Goal: Task Accomplishment & Management: Manage account settings

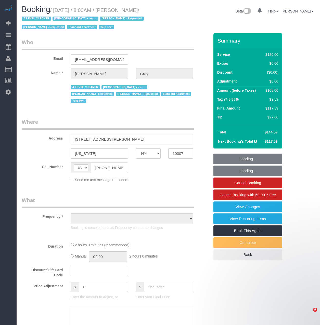
select select "NY"
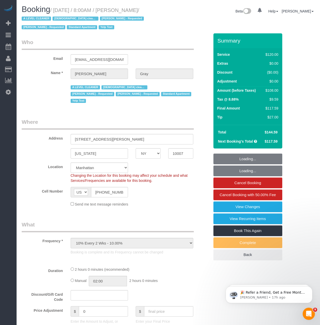
select select "object:823"
select select "string:stripe-pm_1MCoUo4VGloSiKo7dzKWcdsK"
select select "number:89"
select select "number:90"
select select "number:15"
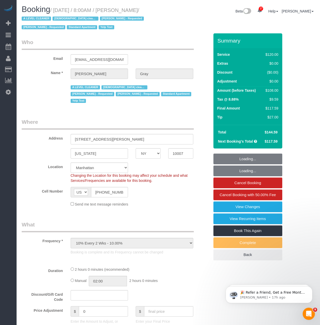
select select "number:5"
select select "number:21"
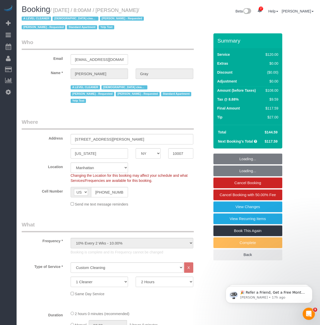
select select "9892"
select select "spot1"
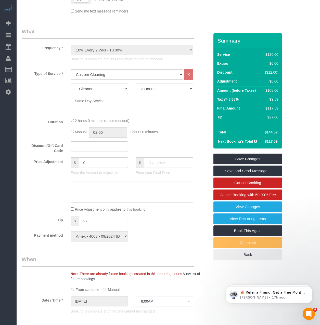
scroll to position [255, 0]
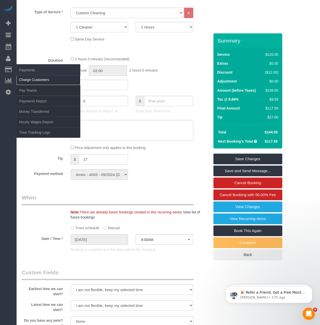
click at [46, 78] on link "Charge Customers" at bounding box center [49, 80] width 64 height 10
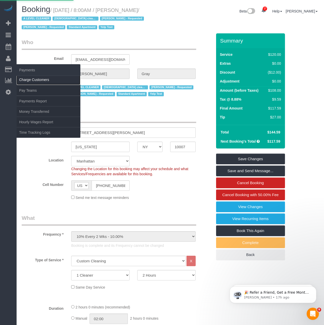
select select
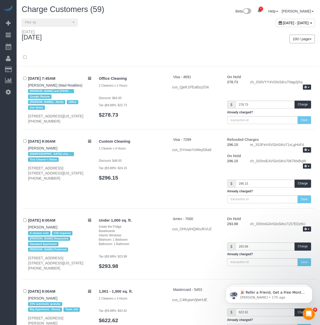
click at [276, 20] on div "September 12, 2025 - September 12, 2025" at bounding box center [295, 23] width 39 height 8
type input "**********"
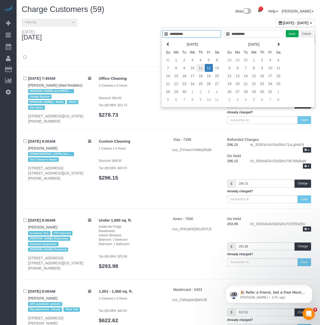
type input "**********"
click at [200, 69] on td "11" at bounding box center [201, 68] width 8 height 8
type input "**********"
click at [290, 32] on button "Apply" at bounding box center [292, 33] width 13 height 7
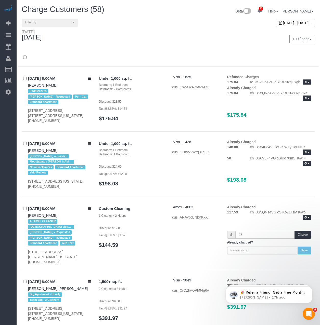
click at [157, 46] on div "Thursday September 11, 2025 100 / page 10 / page 20 / page 30 / page 40 / page …" at bounding box center [168, 39] width 301 height 19
click at [303, 239] on button "Charge" at bounding box center [303, 235] width 17 height 8
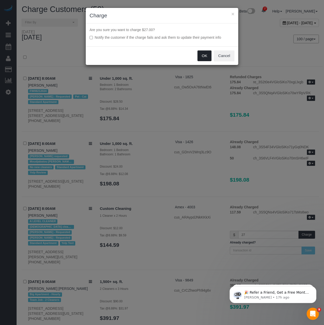
click at [207, 56] on button "OK" at bounding box center [204, 56] width 14 height 11
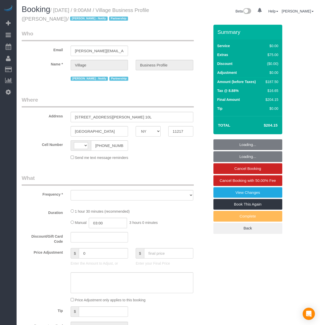
select select "NY"
select select "string:US"
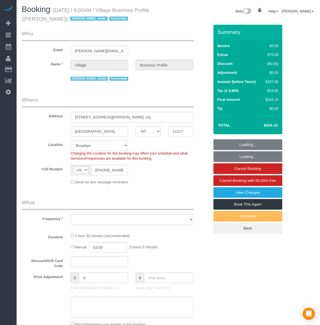
select select "string:stripe-pm_1RlxuC4VGloSiKo7SRpjd9jw"
select select "number:89"
select select "number:90"
select select "number:15"
select select "number:5"
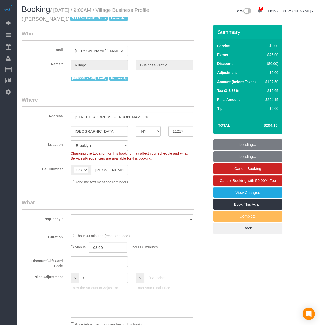
select select "object:928"
select select "spot1"
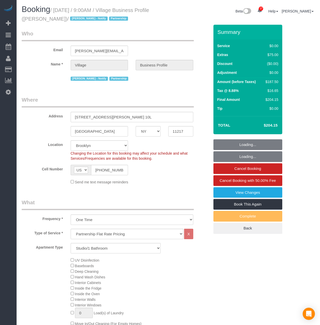
select select "object:1408"
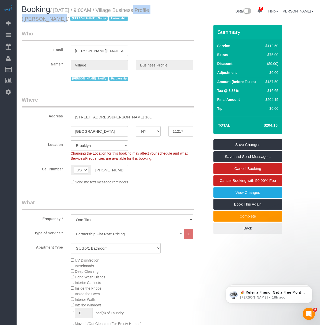
drag, startPoint x: 128, startPoint y: 8, endPoint x: 30, endPoint y: 39, distance: 102.5
click at [57, 19] on small "/ September 12, 2025 / 9:00AM / Village Business Profile (James Anthony) / Jack…" at bounding box center [86, 14] width 128 height 14
copy small "Village Business Profil"
drag, startPoint x: 123, startPoint y: 118, endPoint x: 62, endPoint y: 116, distance: 61.5
click at [62, 116] on div "Address 461 Dean Street, Apt. 10L" at bounding box center [116, 109] width 196 height 26
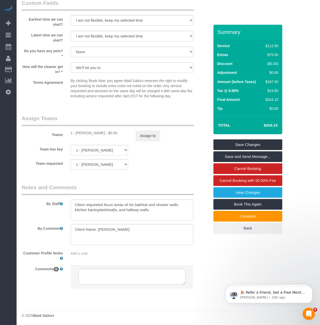
scroll to position [551, 0]
drag, startPoint x: 119, startPoint y: 229, endPoint x: 99, endPoint y: 228, distance: 19.4
click at [99, 228] on textarea at bounding box center [132, 234] width 123 height 21
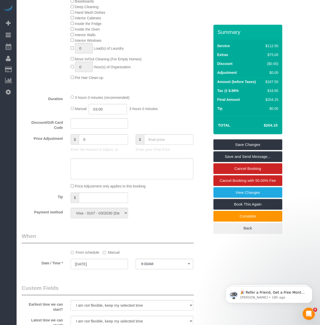
scroll to position [143, 0]
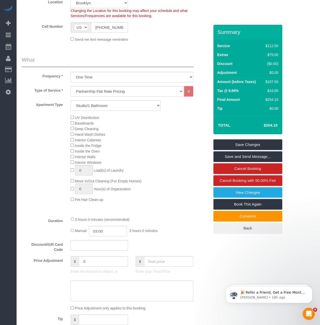
click at [42, 117] on div "UV Disinfection Baseboards Deep Cleaning Hand Wash Dishes Interior Cabinets Ins…" at bounding box center [116, 159] width 196 height 88
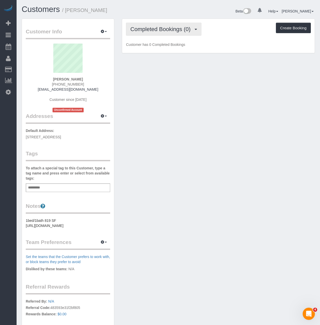
click at [174, 30] on span "Completed Bookings (0)" at bounding box center [161, 29] width 63 height 6
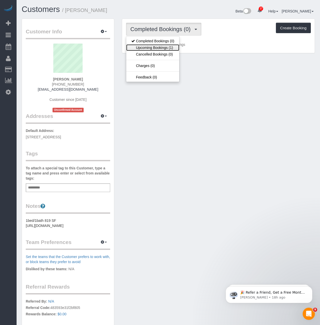
click at [159, 47] on link "Upcoming Bookings (1)" at bounding box center [152, 47] width 53 height 7
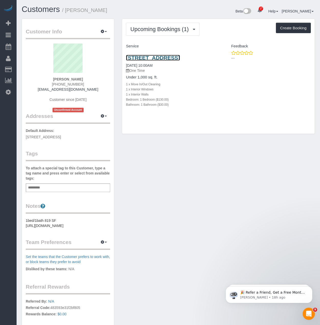
click at [153, 61] on link "255 Beacon Street Unit #53, Boston, MA 02116" at bounding box center [153, 58] width 54 height 6
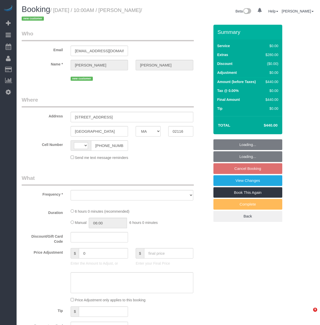
select select "MA"
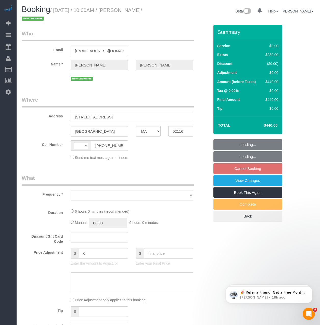
select select "object:469"
select select "string:US"
select select "string:stripe-pm_1S6AvA4VGloSiKo7xSJDXScx"
select select "spot3"
select select "number:58"
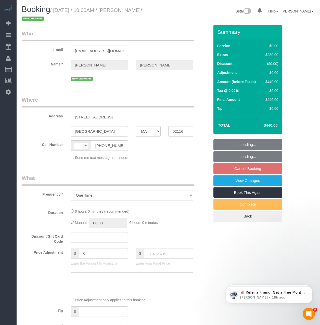
select select "number:70"
select select "number:15"
select select "number:5"
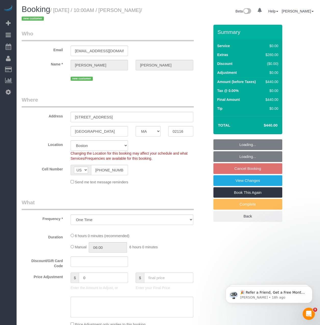
select select "object:974"
select select "1"
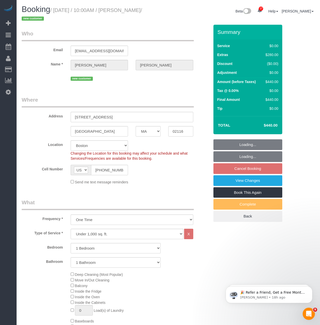
select select "1"
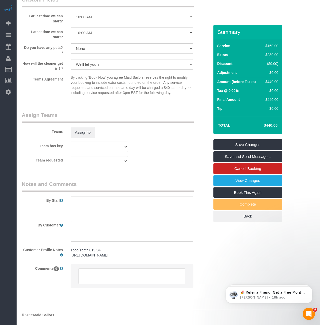
scroll to position [584, 0]
click at [85, 205] on textarea at bounding box center [132, 206] width 123 height 21
type textarea "Customer prefers 2 cleaners"
click at [235, 144] on link "Save Changes" at bounding box center [248, 145] width 69 height 11
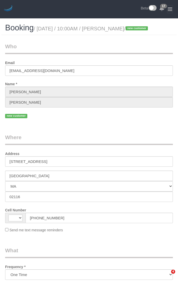
select select "MA"
select select "number:58"
select select "number:70"
select select "number:15"
select select "number:5"
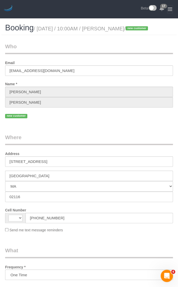
select select "string:[GEOGRAPHIC_DATA]"
select select "string:stripe-pm_1S6AvA4VGloSiKo7xSJDXScx"
select select "1"
select select "spot3"
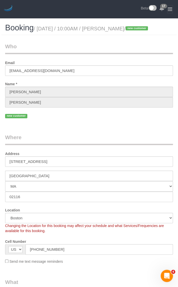
select select "object:1077"
select select "spot59"
select select "1"
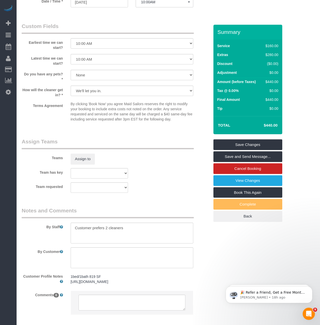
scroll to position [561, 0]
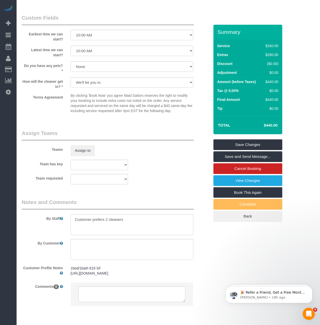
drag, startPoint x: 136, startPoint y: 220, endPoint x: 35, endPoint y: 216, distance: 101.1
click at [35, 216] on div "By Staff" at bounding box center [116, 217] width 196 height 37
click at [95, 254] on textarea at bounding box center [132, 249] width 123 height 21
click at [111, 248] on textarea at bounding box center [132, 249] width 123 height 21
paste textarea "Whole unit deep cleaning including: Dusting and wiping down of all surfaces inc…"
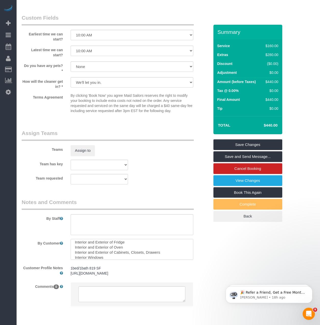
scroll to position [28, 0]
type textarea "1br/1ba Move Service Whole unit deep cleaning including: Dusting and wiping dow…"
click at [98, 229] on textarea at bounding box center [132, 225] width 123 height 21
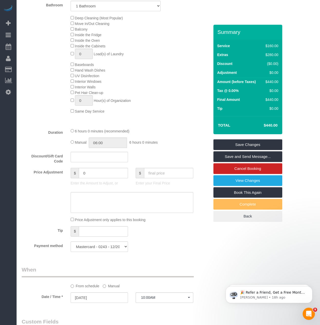
scroll to position [179, 0]
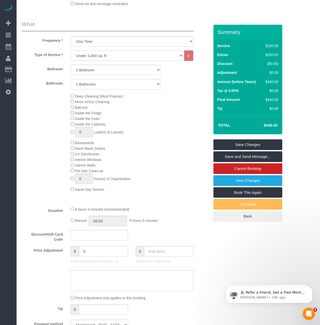
click at [96, 53] on select "Under 1,000 sq. ft. 1,001 - 1,500 sq. ft. 1,500+ sq. ft. Custom Cleaning Office…" at bounding box center [127, 56] width 113 height 10
select select "213"
click at [71, 51] on select "Under 1,000 sq. ft. 1,001 - 1,500 sq. ft. 1,500+ sq. ft. Custom Cleaning Office…" at bounding box center [127, 56] width 113 height 10
select select "1"
select select "120"
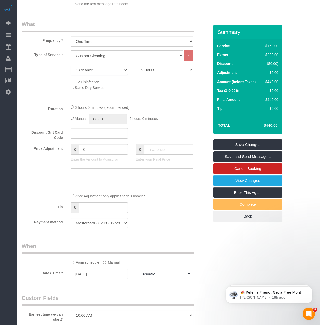
click at [94, 71] on select "1 Cleaner 2 Cleaners 3 Cleaners 4 Cleaners 5 Cleaners" at bounding box center [100, 70] width 58 height 10
select select "2"
click at [71, 65] on select "1 Cleaner 2 Cleaners 3 Cleaners 4 Cleaners 5 Cleaners" at bounding box center [100, 70] width 58 height 10
click at [178, 69] on select "2 Hours 2.5 Hours 3 Hours 3.5 Hours 4 Hours 4.5 Hours 5 Hours 5.5 Hours 6 Hours…" at bounding box center [165, 70] width 58 height 10
select select "180"
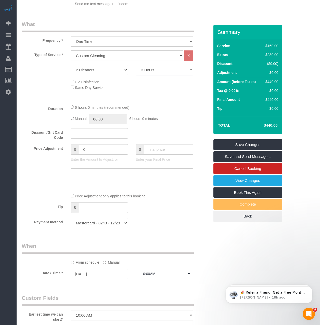
click at [136, 65] on select "2 Hours 2.5 Hours 3 Hours 3.5 Hours 4 Hours 4.5 Hours 5 Hours 5.5 Hours 6 Hours…" at bounding box center [165, 70] width 58 height 10
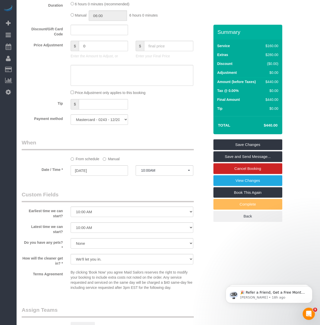
scroll to position [408, 0]
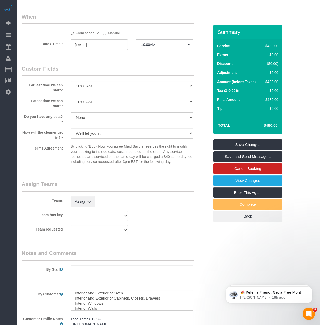
select select "spot115"
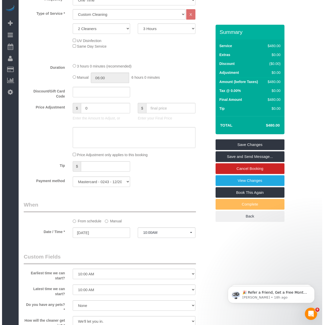
scroll to position [204, 0]
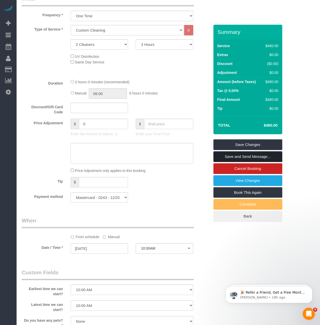
click at [178, 156] on link "Save and Send Message..." at bounding box center [248, 157] width 69 height 11
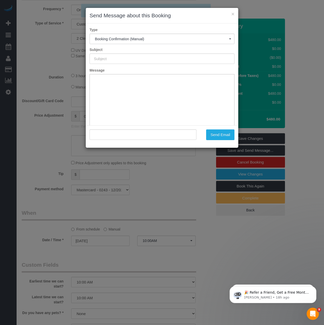
type input "Cleaning Confirmed for 09/16/2025 at 10:00am"
type input ""Geraldine Dolan" <gdolan@comcast.net>"
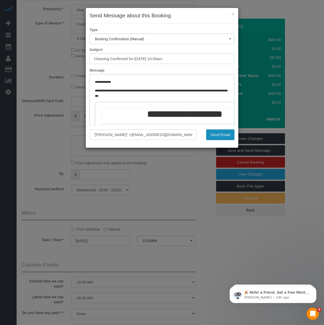
drag, startPoint x: 219, startPoint y: 132, endPoint x: -109, endPoint y: 138, distance: 328.1
click at [178, 133] on button "Send Email" at bounding box center [220, 135] width 28 height 11
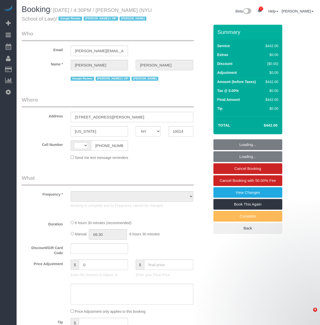
select select "NY"
select select "string:[GEOGRAPHIC_DATA]"
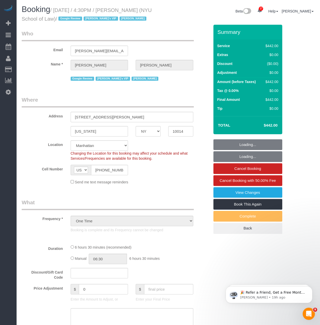
select select "object:1691"
select select "390"
select select "number:89"
select select "number:90"
select select "number:15"
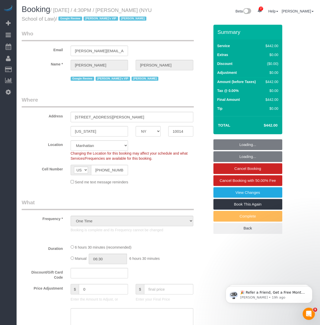
select select "number:7"
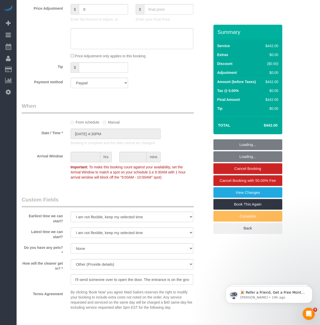
scroll to position [408, 0]
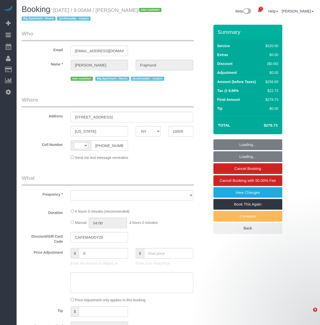
select select "NY"
select select "object:8003"
select select "string:[GEOGRAPHIC_DATA]"
select select "spot1"
select select "number:57"
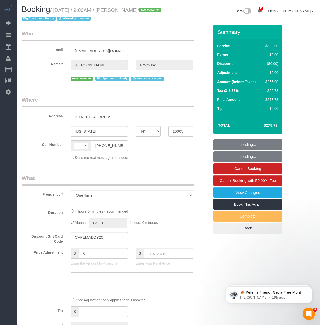
select select "number:72"
select select "number:15"
select select "number:5"
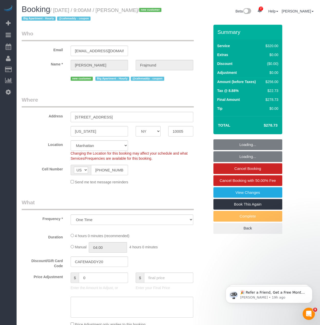
select select "string:stripe-pm_1S5GC34VGloSiKo7ZEek08Ff"
select select "240"
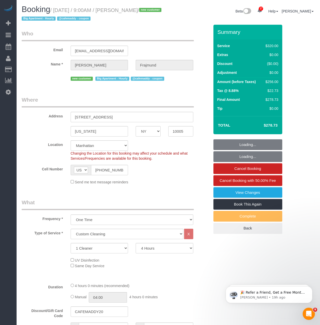
select select "object:8958"
select select "spot43"
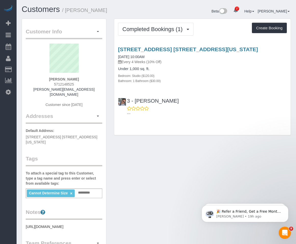
click at [149, 21] on div "Completed Bookings (1) Completed Bookings (1) Upcoming Bookings (6) Cancelled B…" at bounding box center [202, 77] width 177 height 116
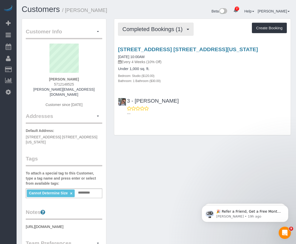
click at [148, 30] on span "Completed Bookings (1)" at bounding box center [153, 29] width 63 height 6
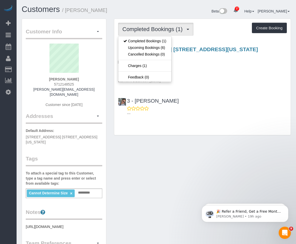
click at [234, 91] on div "357 East 68th Street, Apt. 1a, New York, NY 10065 08/18/2025 10:00AM Every 4 We…" at bounding box center [202, 80] width 177 height 77
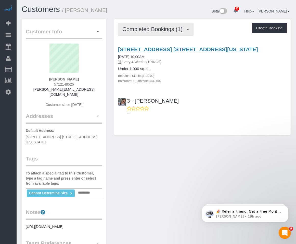
click at [147, 30] on span "Completed Bookings (1)" at bounding box center [153, 29] width 63 height 6
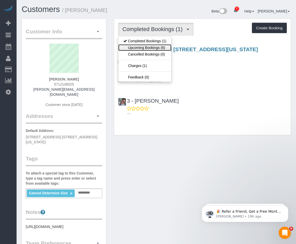
click at [146, 48] on link "Upcoming Bookings (6)" at bounding box center [144, 47] width 53 height 7
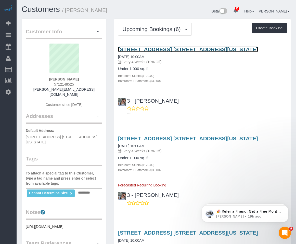
click at [141, 50] on link "357 East 68th Street, Apt. 1a, New York, NY 10065" at bounding box center [188, 49] width 140 height 6
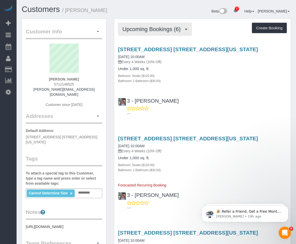
click at [162, 32] on span "Upcoming Bookings (6)" at bounding box center [152, 29] width 61 height 6
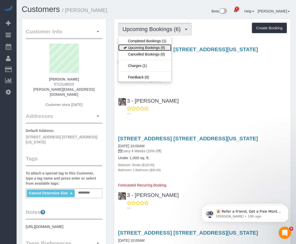
click at [151, 47] on link "Upcoming Bookings (6)" at bounding box center [144, 47] width 53 height 7
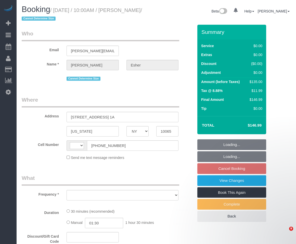
select select "NY"
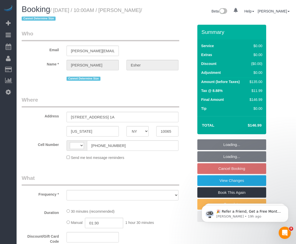
select select "string:[GEOGRAPHIC_DATA]"
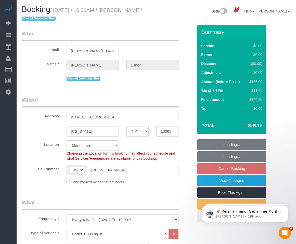
select select "object:1032"
select select "string:stripe-pm_1RsuKv4VGloSiKo70PRYzMVa"
select select "spot2"
select select "number:57"
select select "number:71"
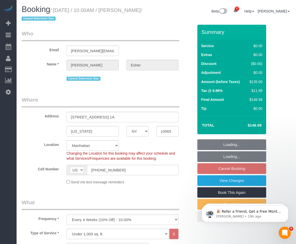
select select "number:15"
select select "number:5"
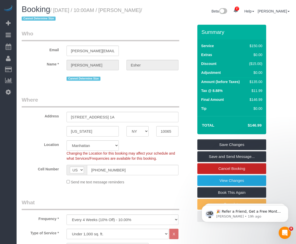
click at [226, 170] on link "Cancel Booking" at bounding box center [231, 169] width 69 height 11
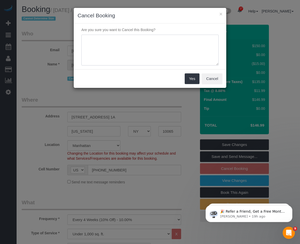
click at [158, 51] on textarea at bounding box center [149, 50] width 137 height 31
type textarea "Customer Requested"
click at [190, 79] on button "Yes" at bounding box center [192, 78] width 15 height 11
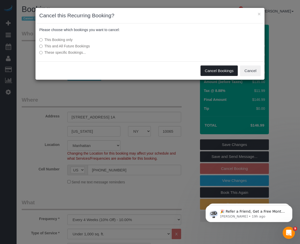
click at [208, 69] on button "Cancel Bookings" at bounding box center [218, 71] width 37 height 11
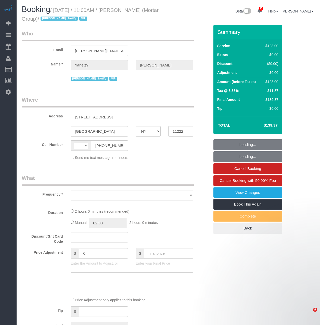
select select "NY"
select select "120"
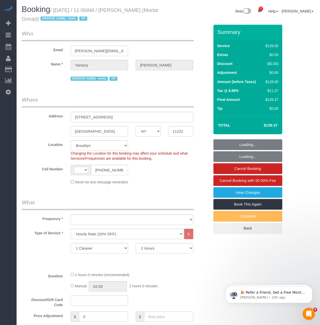
select select "string:[GEOGRAPHIC_DATA]"
select select "object:928"
select select "string:stripe-pm_1S0pHZ4VGloSiKo7bXItwSkM"
select select "number:89"
select select "number:90"
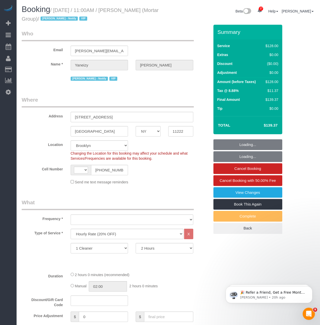
select select "number:15"
select select "number:7"
select select "spot1"
select select "object:1465"
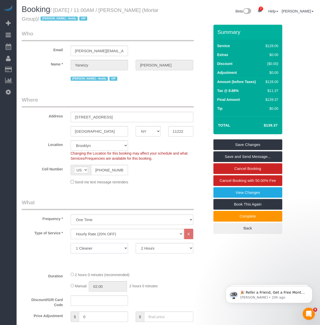
click at [111, 247] on select "1 Cleaner 2 Cleaners 3 Cleaners 4 Cleaners 5 Cleaners 6 Cleaners 7 Cleaners 8 C…" at bounding box center [100, 248] width 58 height 10
select select "2"
click at [71, 243] on select "1 Cleaner 2 Cleaners 3 Cleaners 4 Cleaners 5 Cleaners 6 Cleaners 7 Cleaners 8 C…" at bounding box center [100, 248] width 58 height 10
click at [172, 245] on select "1 Hour 1.5 Hour 2 Hours 2.5 Hours 3 Hours 3.5 Hours 4 Hours 4.5 Hours 5 Hours 5…" at bounding box center [165, 248] width 58 height 10
select select "90"
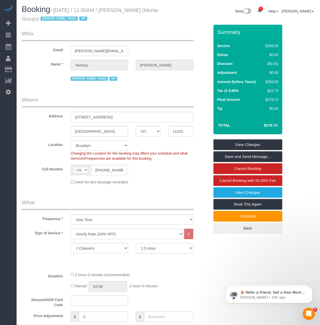
click at [136, 243] on select "1 Hour 1.5 Hour 2 Hours 2.5 Hours 3 Hours 3.5 Hours 4 Hours 4.5 Hours 5 Hours 5…" at bounding box center [165, 248] width 58 height 10
select select "spot46"
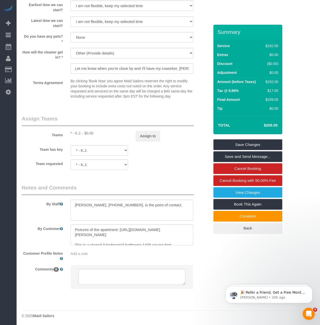
scroll to position [478, 0]
click at [148, 133] on button "Assign to" at bounding box center [148, 135] width 24 height 11
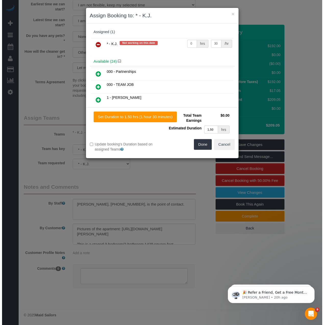
scroll to position [476, 0]
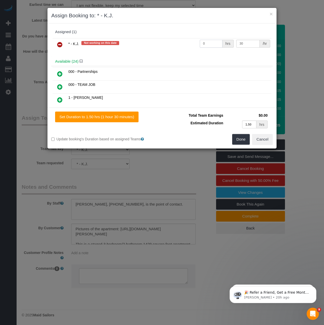
drag, startPoint x: 208, startPoint y: 44, endPoint x: 162, endPoint y: 46, distance: 46.5
click at [162, 46] on tr "* - K.J. Not working on this date 0 hrs 30 /hr" at bounding box center [162, 44] width 219 height 13
type input "3"
click at [243, 140] on button "Done" at bounding box center [241, 139] width 18 height 11
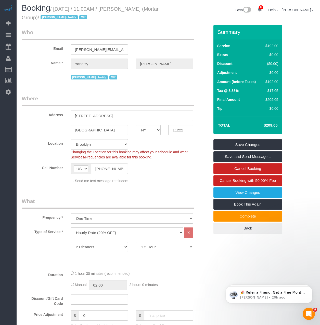
scroll to position [0, 0]
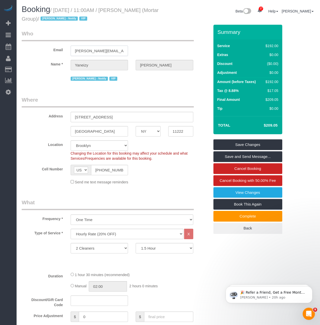
click at [103, 51] on input "[PERSON_NAME][EMAIL_ADDRESS][DOMAIN_NAME]" at bounding box center [100, 51] width 58 height 10
paste input "munoz"
type input "munoz@mortargroup.com"
select select "string:stripe"
click at [145, 83] on fieldset "Who Email munoz@mortargroup.com Name * Yaneizy Castillo Jacky Xu - Notify VIP" at bounding box center [116, 58] width 188 height 56
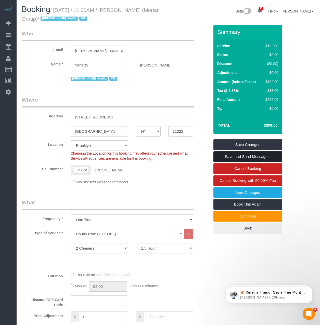
select select "spot91"
click at [278, 157] on link "Save and Send Message..." at bounding box center [248, 157] width 69 height 11
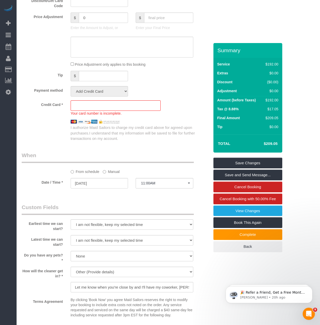
scroll to position [316, 0]
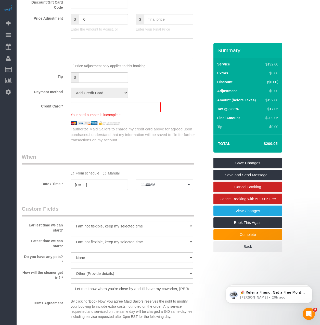
click at [123, 104] on sui-stripe-card at bounding box center [116, 107] width 90 height 10
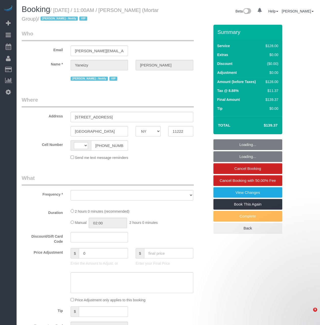
select select "NY"
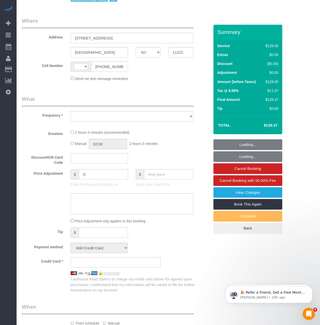
scroll to position [102, 0]
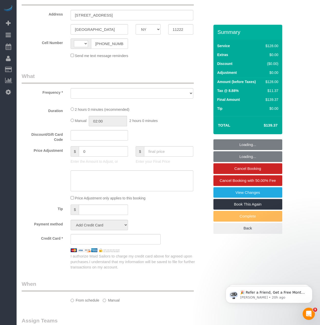
select select "string:[GEOGRAPHIC_DATA]"
select select "object:788"
select select "spot1"
select select "number:89"
select select "number:90"
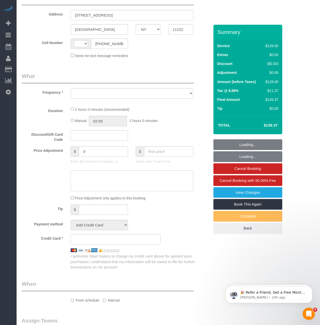
select select "number:15"
select select "number:7"
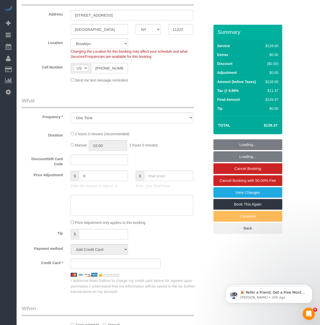
select select "string:stripe-pm_1S0pHZ4VGloSiKo7bXItwSkM"
select select "120"
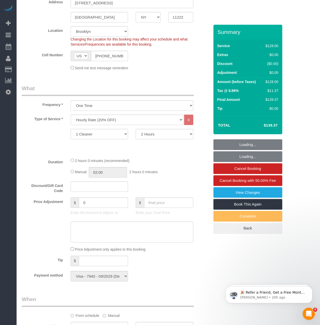
select select "object:1082"
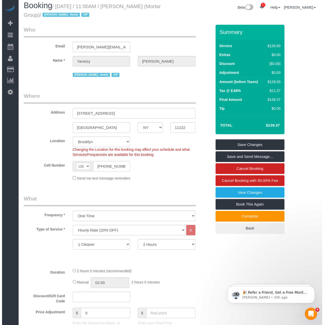
scroll to position [0, 0]
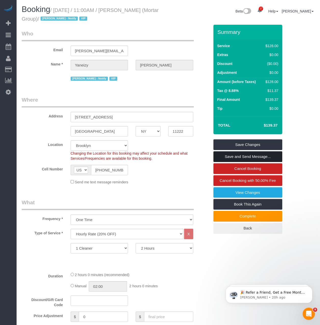
click at [229, 157] on link "Save and Send Message..." at bounding box center [248, 157] width 69 height 11
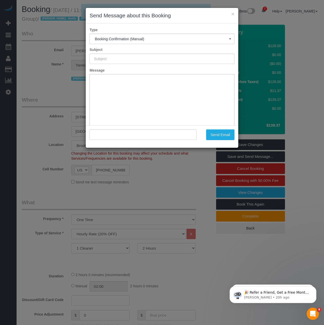
type input "Cleaning Confirmed for [DATE] 11:00am"
type input ""[PERSON_NAME]" <[PERSON_NAME][EMAIL_ADDRESS][DOMAIN_NAME]>"
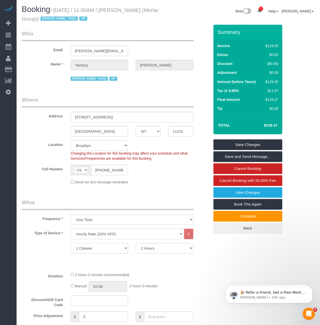
click at [92, 247] on select "1 Cleaner 2 Cleaners 3 Cleaners 4 Cleaners 5 Cleaners 6 Cleaners 7 Cleaners 8 C…" at bounding box center [100, 248] width 58 height 10
select select "2"
click at [71, 243] on select "1 Cleaner 2 Cleaners 3 Cleaners 4 Cleaners 5 Cleaners 6 Cleaners 7 Cleaners 8 C…" at bounding box center [100, 248] width 58 height 10
click at [143, 252] on select "1 Hour 1.5 Hour 2 Hours 2.5 Hours 3 Hours 3.5 Hours 4 Hours 4.5 Hours 5 Hours 5…" at bounding box center [165, 248] width 58 height 10
select select "90"
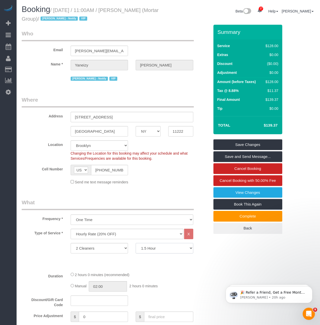
click at [136, 243] on select "1 Hour 1.5 Hour 2 Hours 2.5 Hours 3 Hours 3.5 Hours 4 Hours 4.5 Hours 5 Hours 5…" at bounding box center [165, 248] width 58 height 10
select select "spot46"
click at [259, 156] on link "Save and Send Message..." at bounding box center [248, 157] width 69 height 11
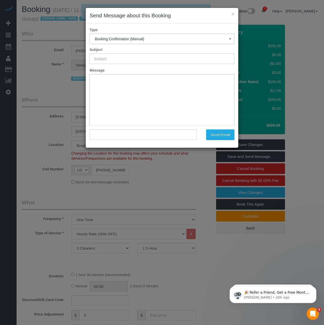
type input "Cleaning Confirmed for [DATE] 11:00am"
type input ""[PERSON_NAME]" <[PERSON_NAME][EMAIL_ADDRESS][DOMAIN_NAME]>"
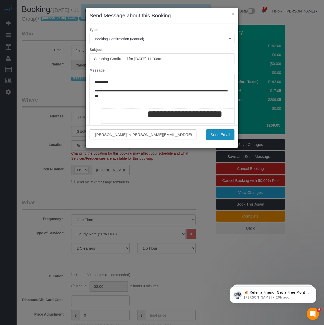
click at [216, 135] on button "Send Email" at bounding box center [220, 135] width 28 height 11
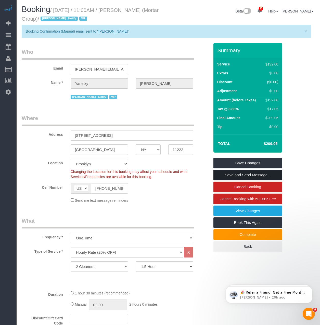
click at [248, 176] on link "Save and Send Message..." at bounding box center [248, 175] width 69 height 11
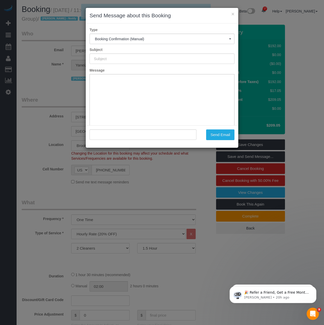
type input "Cleaning Confirmed for [DATE] 11:00am"
click at [127, 136] on input ""Yaneizy Castillo" <castillo@mortargroup.com>" at bounding box center [143, 135] width 107 height 10
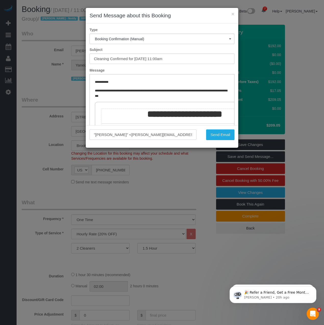
drag, startPoint x: 127, startPoint y: 135, endPoint x: 172, endPoint y: 137, distance: 45.0
click at [172, 137] on input ""Yaneizy Castillo" <castillo@mortargroup.com>" at bounding box center [143, 135] width 107 height 10
paste input "munoz"
drag, startPoint x: 121, startPoint y: 134, endPoint x: 96, endPoint y: 135, distance: 25.3
click at [96, 135] on input ""Yaneizy Castillo" <munoz@mortargroup.com>" at bounding box center [143, 135] width 107 height 10
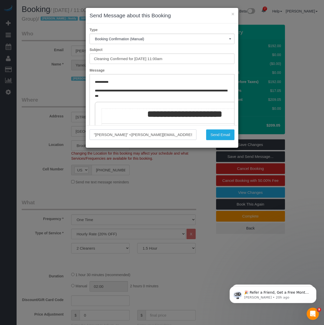
type input ""[PERSON_NAME]" <[PERSON_NAME][EMAIL_ADDRESS][DOMAIN_NAME]>"
click at [104, 84] on p "**********" at bounding box center [162, 82] width 134 height 5
click at [106, 81] on span "**********" at bounding box center [102, 82] width 14 height 3
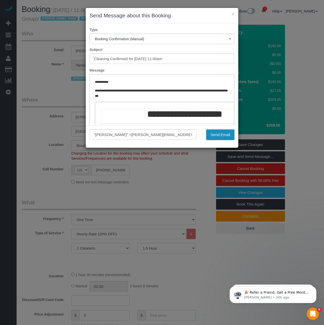
click at [232, 136] on button "Send Email" at bounding box center [220, 135] width 28 height 11
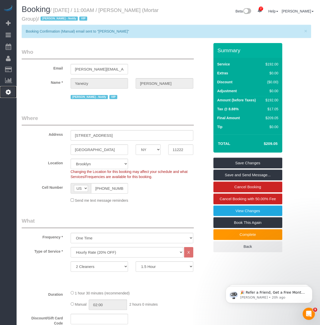
click at [9, 94] on icon at bounding box center [8, 92] width 5 height 6
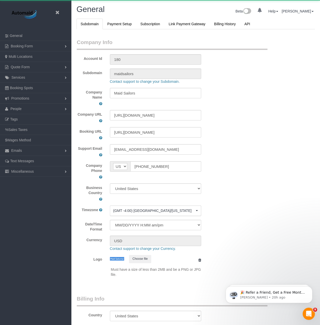
scroll to position [1154, 320]
select select "425"
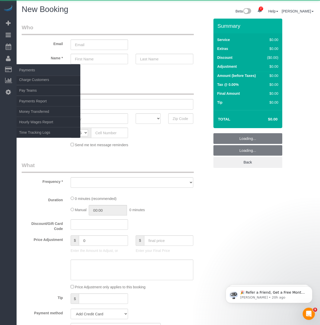
select select "number:89"
select select "number:90"
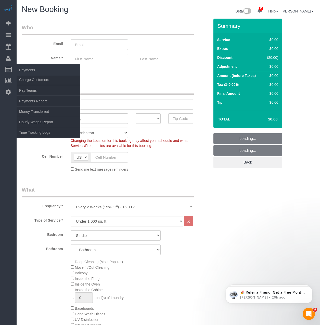
select select "object:10346"
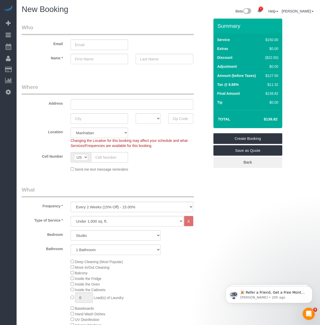
click at [7, 91] on icon at bounding box center [8, 92] width 5 height 6
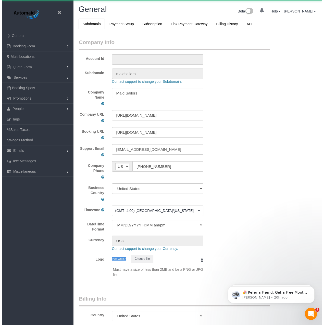
scroll to position [1154, 320]
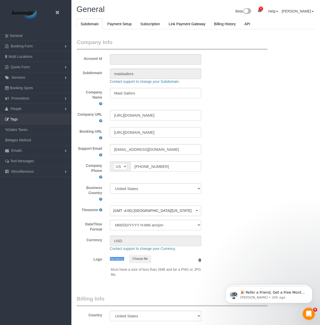
select select "425"
click at [27, 153] on link "Emails" at bounding box center [35, 151] width 71 height 10
click at [25, 193] on link "Emails Log" at bounding box center [35, 192] width 71 height 10
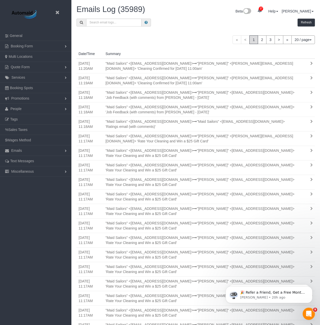
scroll to position [386, 320]
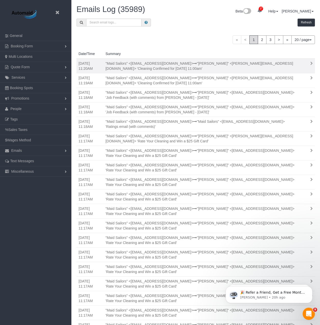
click at [282, 68] on div ""Maid Sailors" <support+maidsailors@launch27mail.com> "Mariana Munoz" <munoz@mo…" at bounding box center [200, 66] width 197 height 10
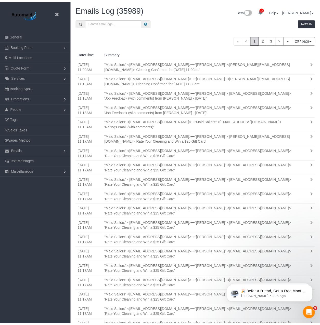
scroll to position [25123, 25189]
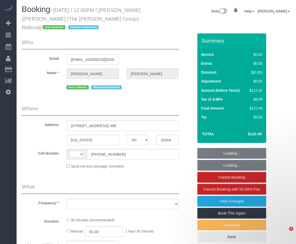
select select "NY"
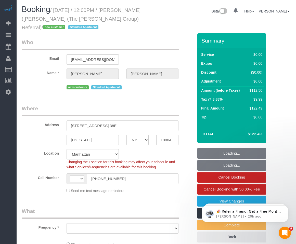
select select "string:[GEOGRAPHIC_DATA]"
select select "string:stripe-pm_1S6NNC4VGloSiKo7bjlwWNM0"
select select "object:1025"
select select "number:59"
select select "number:72"
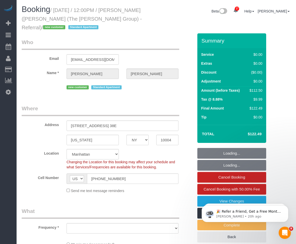
select select "number:15"
select select "number:6"
select select "spot1"
select select "object:1491"
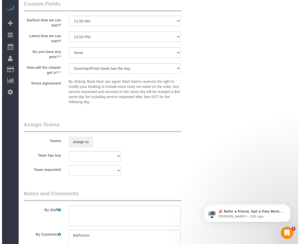
scroll to position [587, 0]
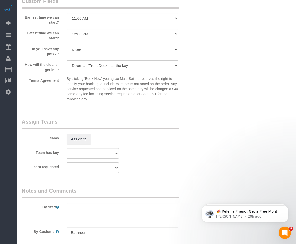
click at [93, 139] on div "Assign to" at bounding box center [93, 139] width 60 height 11
click at [81, 139] on button "Assign to" at bounding box center [79, 139] width 24 height 11
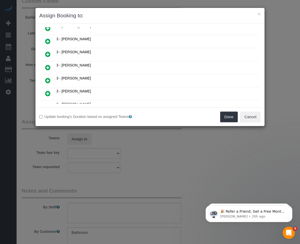
scroll to position [230, 0]
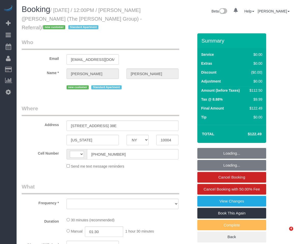
select select "NY"
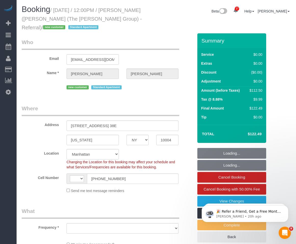
select select "string:stripe-pm_1S6NNC4VGloSiKo7bjlwWNM0"
select select "string:[GEOGRAPHIC_DATA]"
select select "object:1491"
select select "spot1"
select select "number:59"
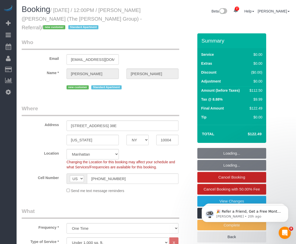
select select "number:72"
select select "number:15"
select select "number:6"
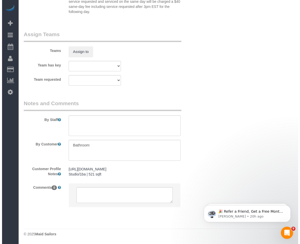
scroll to position [679, 0]
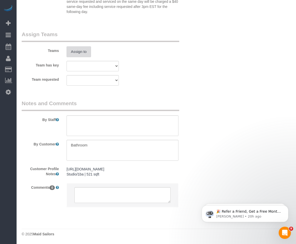
click at [84, 46] on button "Assign to" at bounding box center [79, 51] width 24 height 11
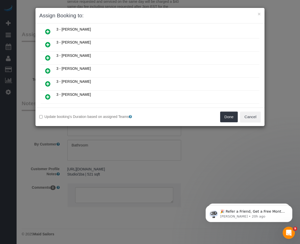
scroll to position [313, 0]
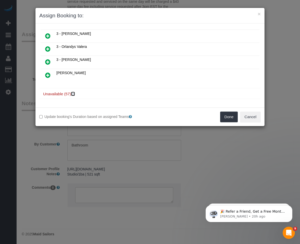
click at [74, 94] on icon at bounding box center [73, 94] width 3 height 4
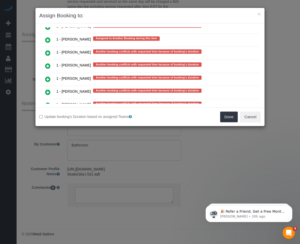
click at [47, 66] on icon at bounding box center [47, 66] width 5 height 6
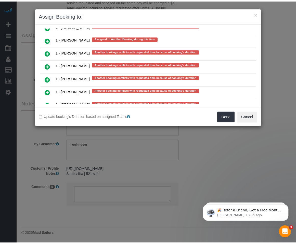
scroll to position [967, 0]
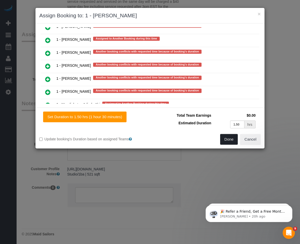
click at [229, 138] on button "Done" at bounding box center [229, 139] width 18 height 11
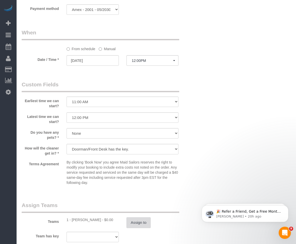
scroll to position [475, 0]
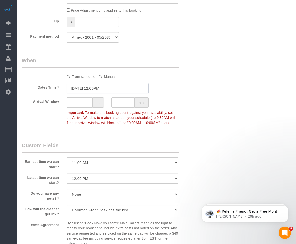
click at [132, 85] on input "[DATE] 12:00PM" at bounding box center [108, 88] width 82 height 10
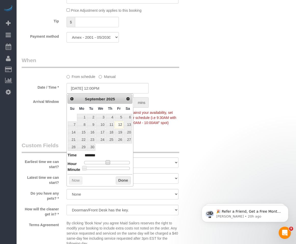
type input "[DATE] 1:00PM"
type input "******"
click at [110, 163] on span at bounding box center [110, 162] width 5 height 5
type input "[DATE] 1:30PM"
type input "******"
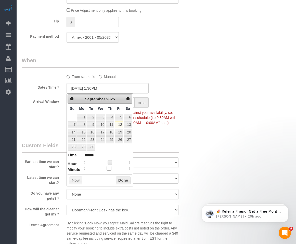
click at [108, 169] on div at bounding box center [107, 168] width 46 height 3
click at [121, 180] on button "Done" at bounding box center [123, 181] width 15 height 8
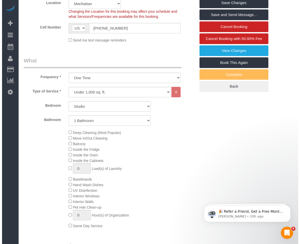
scroll to position [67, 0]
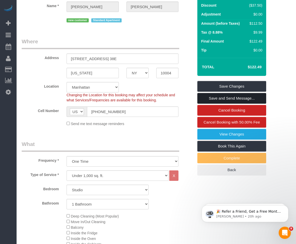
click at [201, 99] on link "Save and Send Message..." at bounding box center [231, 98] width 69 height 11
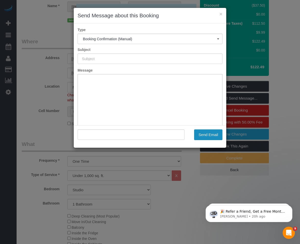
type input "Cleaning Confirmed for 09/12/2025 at 1:30pm"
type input ""Mike Lee" <matthewkimis2@gmail.com>"
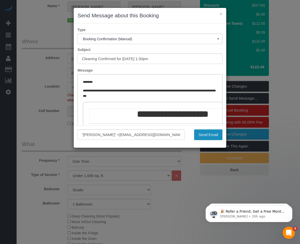
click at [203, 134] on button "Send Email" at bounding box center [208, 135] width 28 height 11
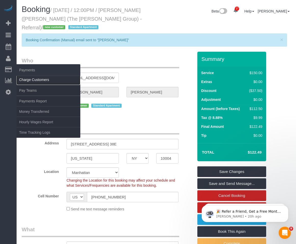
click at [31, 76] on link "Charge Customers" at bounding box center [49, 80] width 64 height 10
select select
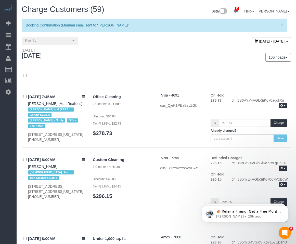
click at [182, 57] on div "100 / page 10 / page 20 / page 30 / page 40 / page 50 / page 100 / page" at bounding box center [225, 57] width 131 height 9
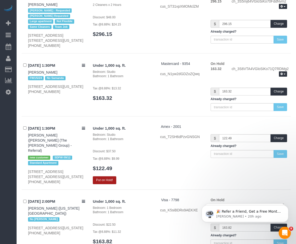
click at [106, 177] on button "Put on Hold!" at bounding box center [104, 181] width 23 height 8
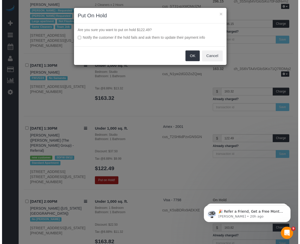
scroll to position [3160, 0]
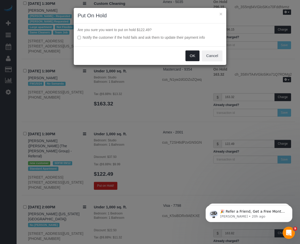
click at [193, 55] on button "OK" at bounding box center [192, 56] width 14 height 11
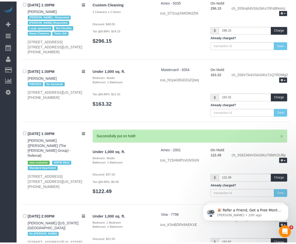
scroll to position [3167, 0]
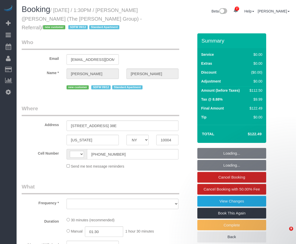
select select "NY"
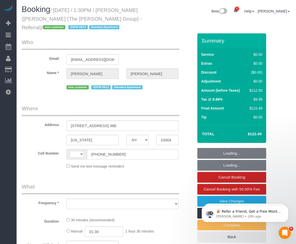
select select "string:[GEOGRAPHIC_DATA]"
select select "object:538"
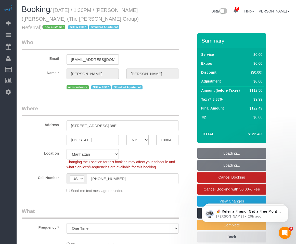
select select "string:stripe-pm_1S6NNC4VGloSiKo7bjlwWNM0"
select select "object:791"
select select "number:59"
select select "number:72"
select select "number:15"
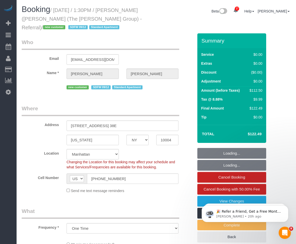
select select "number:6"
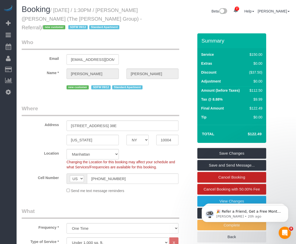
drag, startPoint x: 136, startPoint y: 54, endPoint x: 138, endPoint y: 57, distance: 3.8
click at [136, 54] on div "Email [EMAIL_ADDRESS][DOMAIN_NAME]" at bounding box center [108, 52] width 180 height 26
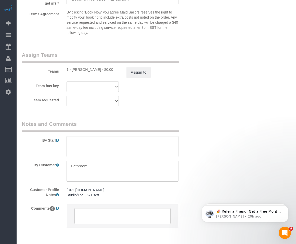
scroll to position [689, 0]
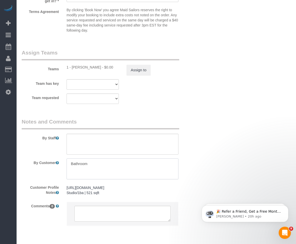
click at [99, 164] on textarea at bounding box center [123, 169] width 112 height 21
type textarea "Bathroom"
click at [112, 140] on textarea at bounding box center [123, 144] width 112 height 21
click at [124, 135] on textarea at bounding box center [123, 144] width 112 height 21
type textarea "There's rust on the side of the toilet - please do your best to remove it"
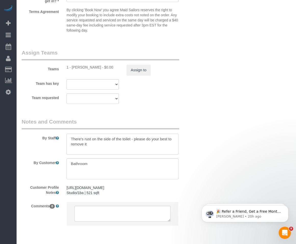
click at [98, 144] on textarea at bounding box center [123, 144] width 112 height 21
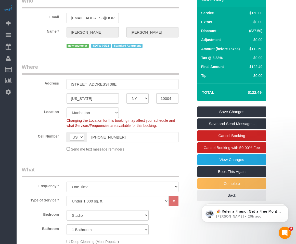
scroll to position [26, 0]
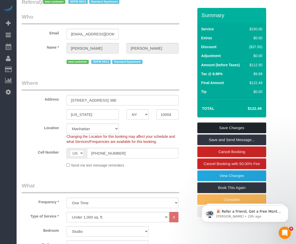
click at [210, 128] on link "Save Changes" at bounding box center [231, 128] width 69 height 11
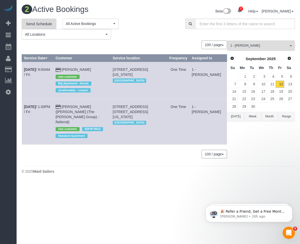
click at [35, 28] on link "Send Schedule" at bounding box center [39, 24] width 35 height 11
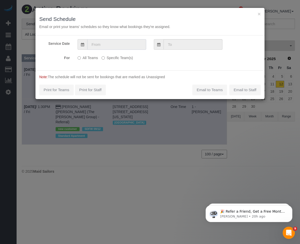
click at [136, 44] on input "text" at bounding box center [116, 44] width 59 height 10
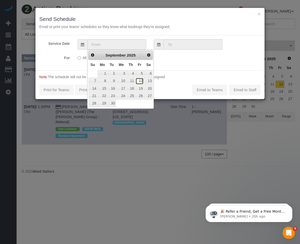
click at [140, 83] on link "12" at bounding box center [139, 81] width 8 height 7
type input "[DATE]"
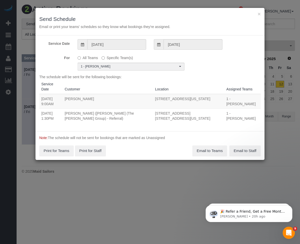
drag, startPoint x: 41, startPoint y: 115, endPoint x: 97, endPoint y: 121, distance: 57.0
click at [97, 121] on tr "09/12/2025 1:30PM Mike Lee (Joseph Nina (The Corcoran Group) - Referral) 20 Wes…" at bounding box center [149, 116] width 221 height 15
copy tr "09/12/2025 1:30PM Mike Lee (Joseph Nina (The Corcoran Group) - Referral)"
drag, startPoint x: 190, startPoint y: 120, endPoint x: 159, endPoint y: 115, distance: 30.8
click at [159, 115] on td "[STREET_ADDRESS] [STREET_ADDRESS][US_STATE]" at bounding box center [188, 116] width 71 height 15
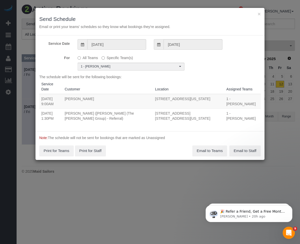
copy td "[STREET_ADDRESS] [STREET_ADDRESS][US_STATE]"
click at [205, 155] on button "Email to Teams" at bounding box center [209, 151] width 35 height 11
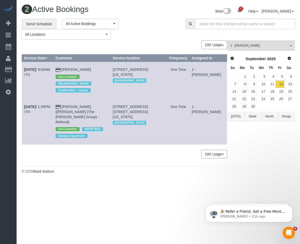
drag, startPoint x: 137, startPoint y: 23, endPoint x: 90, endPoint y: 17, distance: 47.6
click at [137, 23] on div "**********" at bounding box center [100, 29] width 156 height 21
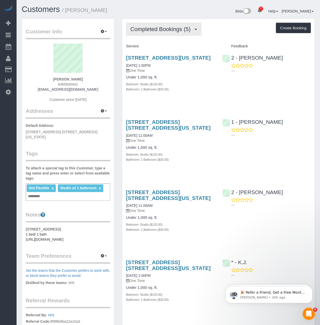
click at [149, 32] on span "Completed Bookings (5)" at bounding box center [161, 29] width 63 height 6
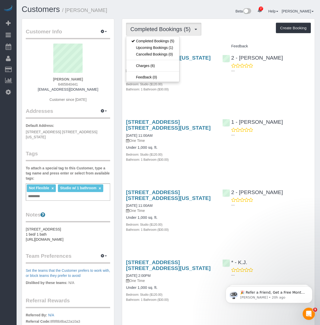
drag, startPoint x: 85, startPoint y: 79, endPoint x: 53, endPoint y: 79, distance: 31.9
click at [53, 79] on div "[PERSON_NAME] 6465840441 [EMAIL_ADDRESS][DOMAIN_NAME] Customer since [DATE]" at bounding box center [68, 76] width 84 height 64
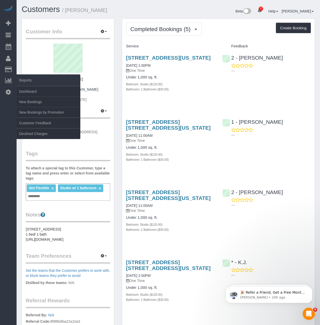
copy strong "[PERSON_NAME]"
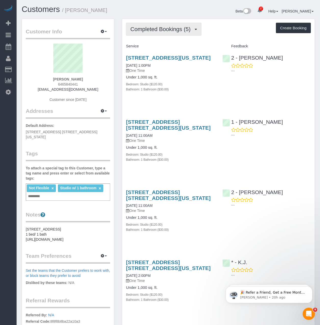
click at [179, 29] on span "Completed Bookings (5)" at bounding box center [161, 29] width 63 height 6
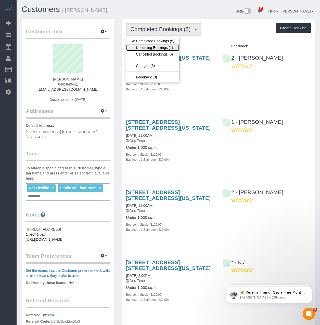
click at [151, 45] on link "Upcoming Bookings (1)" at bounding box center [152, 47] width 53 height 7
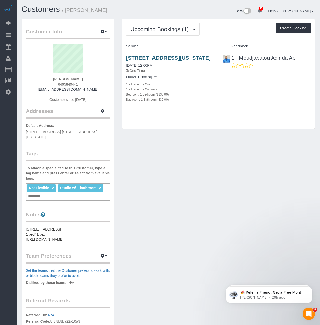
drag, startPoint x: 140, startPoint y: 56, endPoint x: 180, endPoint y: 56, distance: 40.3
click at [180, 56] on div "[STREET_ADDRESS][US_STATE] [DATE] 12:00PM One Time Under 1,000 sq. ft. 1 x Insi…" at bounding box center [170, 82] width 96 height 62
copy link "[STREET_ADDRESS]"
click at [2, 150] on div "17 Beta Your Notifications You have 0 alerts × You have 7 to charge for [DATE] …" at bounding box center [8, 162] width 17 height 325
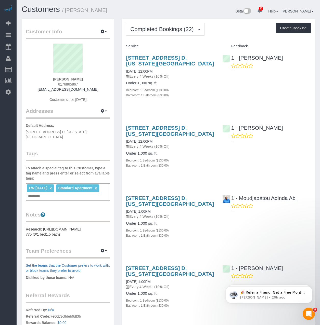
drag, startPoint x: 169, startPoint y: 65, endPoint x: 122, endPoint y: 59, distance: 47.2
click at [122, 59] on div "[STREET_ADDRESS] D, [US_STATE][GEOGRAPHIC_DATA] [DATE] 12:00PM Every 4 Weeks (1…" at bounding box center [170, 79] width 96 height 57
copy link "[STREET_ADDRESS] D, [US_STATE][GEOGRAPHIC_DATA]"
click at [167, 26] on span "Completed Bookings (22)" at bounding box center [163, 29] width 66 height 6
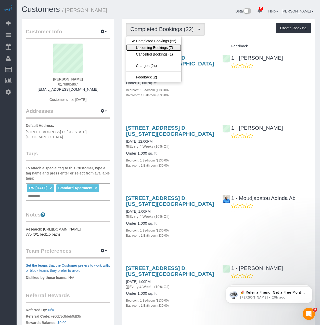
click at [155, 50] on link "Upcoming Bookings (7)" at bounding box center [153, 47] width 55 height 7
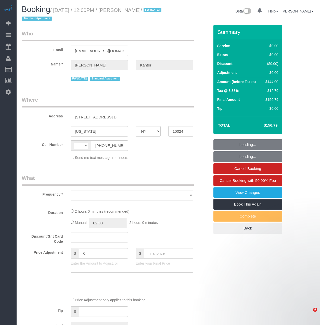
select select "NY"
select select "string:[GEOGRAPHIC_DATA]"
select select "object:785"
select select "1"
select select "spot1"
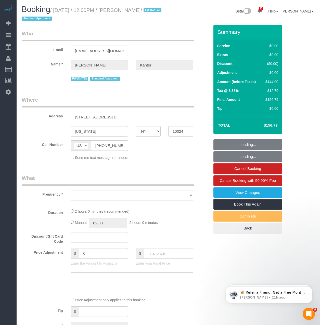
select select "number:89"
select select "number:90"
select select "number:15"
select select "number:5"
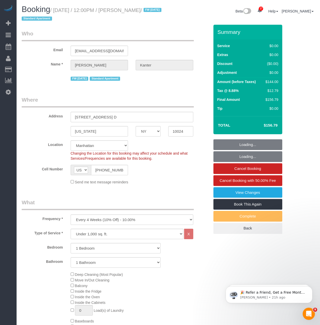
select select "object:1466"
select select "string:stripe-pm_1NcV0h4VGloSiKo7qLh3g6Fz"
select select "1"
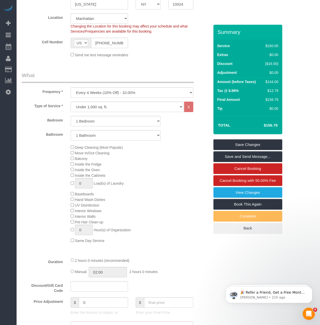
scroll to position [230, 0]
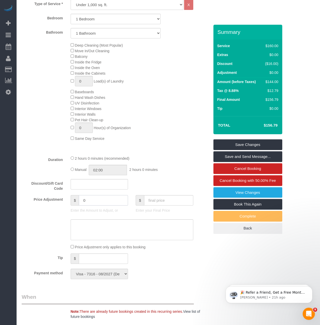
drag, startPoint x: 98, startPoint y: 204, endPoint x: 16, endPoint y: 199, distance: 81.6
click at [16, 199] on div "17 Beta Your Notifications You have 0 alerts × You have 7 to charge for [DATE] …" at bounding box center [160, 229] width 320 height 919
type input "-30"
click at [90, 226] on textarea at bounding box center [132, 230] width 123 height 21
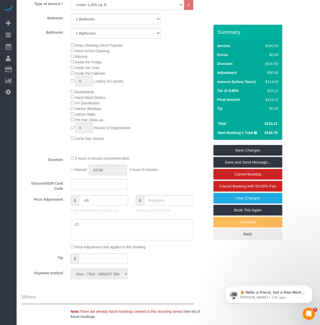
type textarea "C"
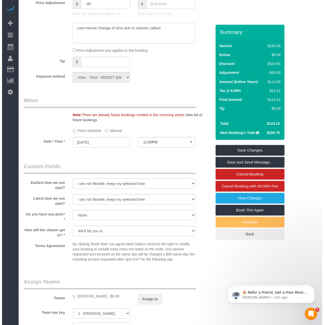
scroll to position [510, 0]
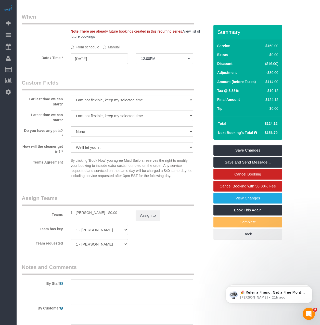
type textarea "Last-minute change of time due to cleaner callout"
click at [159, 62] on button "12:00PM" at bounding box center [165, 59] width 58 height 10
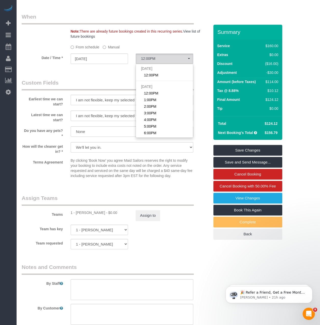
click at [103, 45] on label "Manual" at bounding box center [111, 46] width 17 height 7
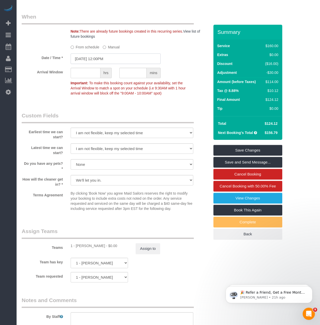
click at [114, 57] on input "[DATE] 12:00PM" at bounding box center [116, 59] width 90 height 10
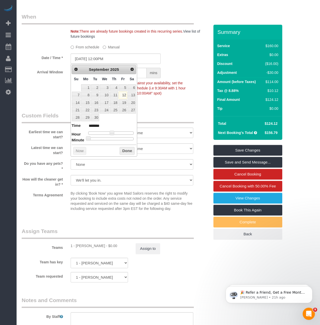
type input "[DATE] 3:00PM"
type input "******"
click at [118, 134] on div at bounding box center [111, 133] width 46 height 3
click at [123, 149] on button "Done" at bounding box center [127, 151] width 15 height 8
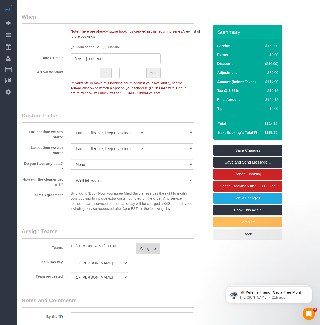
click at [141, 248] on button "Assign to" at bounding box center [148, 249] width 24 height 11
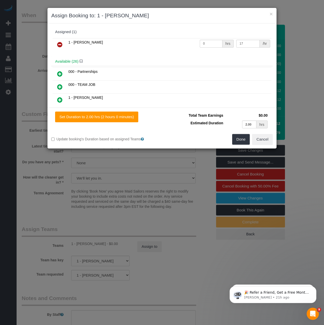
click at [62, 46] on icon at bounding box center [59, 45] width 5 height 6
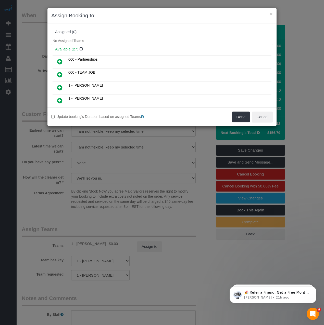
scroll to position [137, 0]
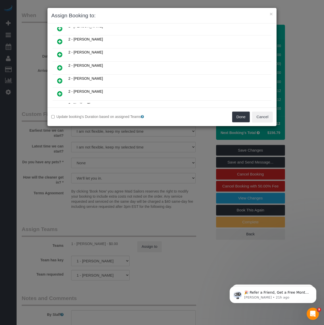
click at [60, 67] on icon at bounding box center [59, 68] width 5 height 6
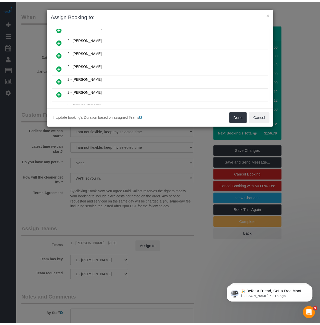
scroll to position [150, 0]
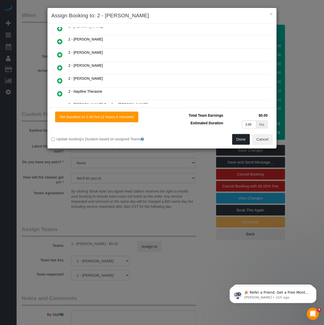
click at [242, 139] on button "Done" at bounding box center [241, 139] width 18 height 11
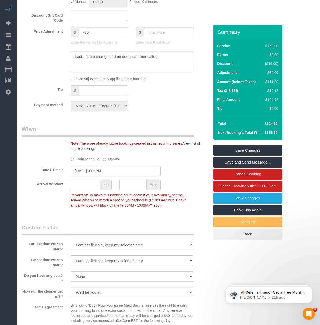
scroll to position [397, 0]
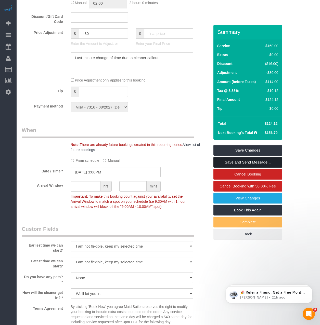
click at [224, 163] on link "Save and Send Message..." at bounding box center [248, 162] width 69 height 11
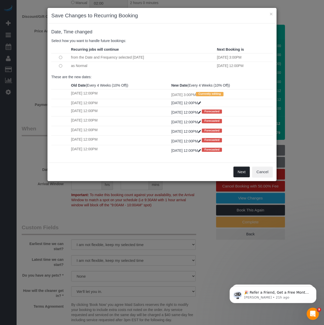
click at [243, 176] on button "Next" at bounding box center [241, 172] width 17 height 11
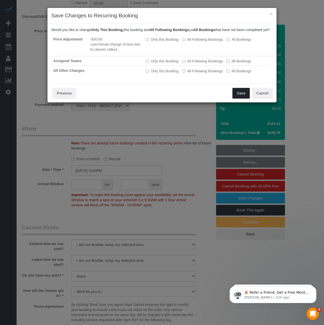
click at [239, 99] on button "Save" at bounding box center [240, 93] width 17 height 11
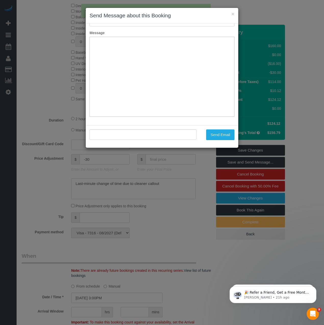
scroll to position [37, 0]
type input "Cleaning Confirmed for [DATE] 3:00pm"
type input ""[PERSON_NAME]" <[EMAIL_ADDRESS][DOMAIN_NAME]>"
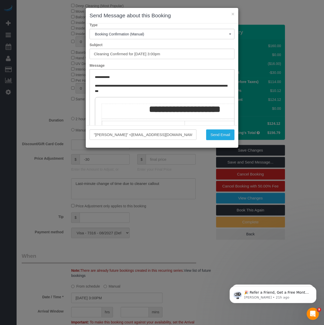
scroll to position [0, 0]
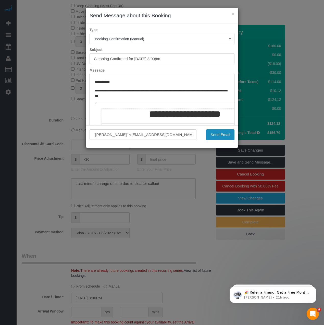
click at [211, 133] on button "Send Email" at bounding box center [220, 135] width 28 height 11
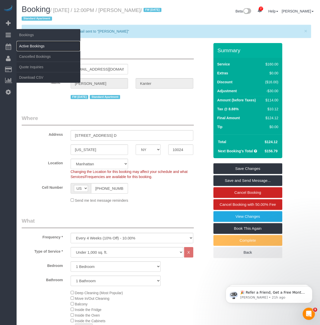
click at [24, 45] on link "Active Bookings" at bounding box center [49, 46] width 64 height 10
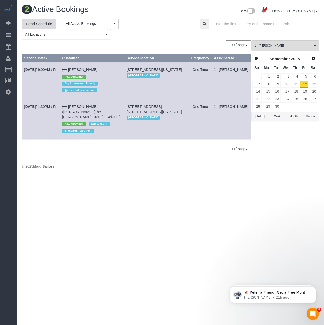
click at [37, 24] on link "Send Schedule" at bounding box center [39, 24] width 35 height 11
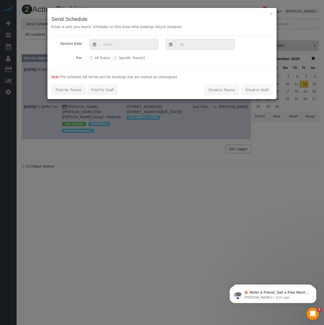
click at [114, 45] on input "text" at bounding box center [128, 44] width 59 height 10
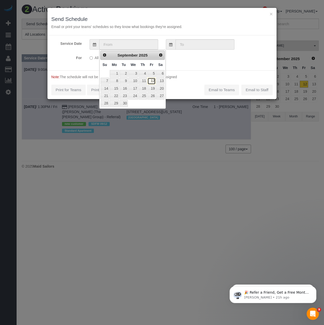
click at [151, 80] on link "12" at bounding box center [151, 81] width 8 height 7
type input "[DATE]"
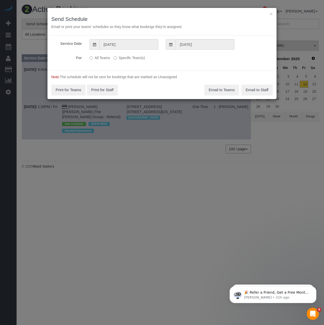
click at [114, 60] on label "Specific Team(s)" at bounding box center [129, 57] width 31 height 7
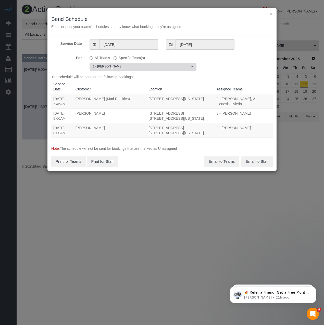
click at [115, 66] on span "1 - [PERSON_NAME]" at bounding box center [141, 67] width 97 height 4
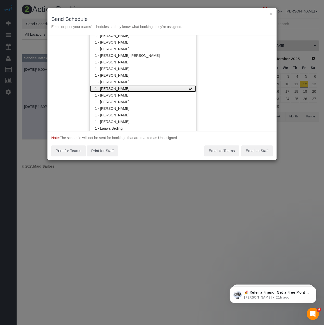
click at [117, 91] on link "1 - [PERSON_NAME]" at bounding box center [143, 88] width 106 height 7
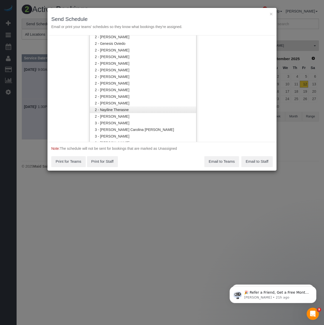
scroll to position [306, 0]
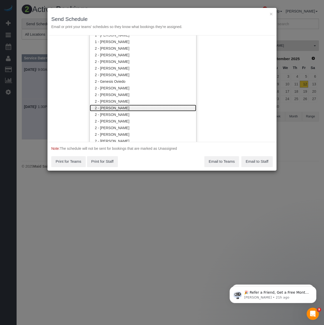
click at [117, 110] on link "2 - [PERSON_NAME]" at bounding box center [143, 108] width 106 height 7
click at [147, 156] on div "Note: The schedule will not be sent for bookings that are marked as Unassigned …" at bounding box center [161, 156] width 229 height 29
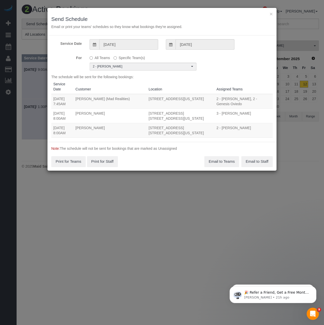
scroll to position [0, 0]
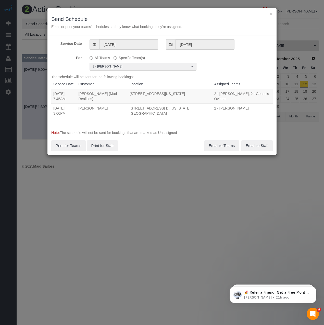
drag, startPoint x: 53, startPoint y: 110, endPoint x: 165, endPoint y: 114, distance: 112.0
click at [165, 114] on tr "[DATE] 3:00PM [PERSON_NAME] [STREET_ADDRESS] D, [US_STATE][GEOGRAPHIC_DATA] 2 -…" at bounding box center [161, 111] width 221 height 15
copy tr "[DATE] 3:00PM [PERSON_NAME] [STREET_ADDRESS] D, [US_STATE][GEOGRAPHIC_DATA]"
drag, startPoint x: 133, startPoint y: 117, endPoint x: 142, endPoint y: 116, distance: 8.9
click at [133, 117] on td "[STREET_ADDRESS] D, [US_STATE][GEOGRAPHIC_DATA]" at bounding box center [170, 111] width 84 height 15
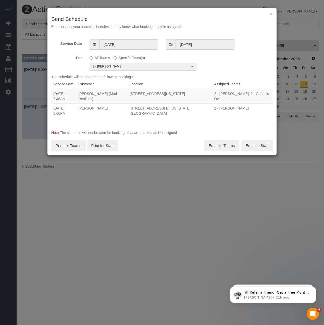
drag, startPoint x: 146, startPoint y: 117, endPoint x: 7, endPoint y: 120, distance: 138.5
click at [52, 107] on tr "[DATE] 3:00PM [PERSON_NAME] [STREET_ADDRESS] D, [US_STATE][GEOGRAPHIC_DATA] 2 -…" at bounding box center [161, 111] width 221 height 15
copy tr "[DATE] 3:00PM [PERSON_NAME] [STREET_ADDRESS] D, [US_STATE][GEOGRAPHIC_DATA]"
click at [230, 145] on button "Email to Teams" at bounding box center [221, 146] width 35 height 11
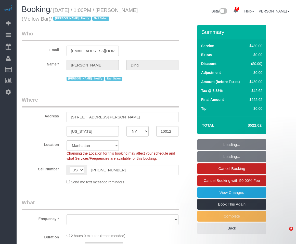
select select "NY"
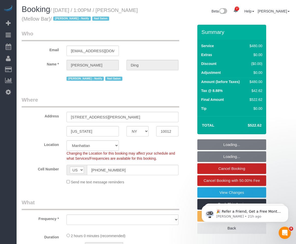
select select "string:stripe-pm_1QrmWk4VGloSiKo75g2DAvzN"
select select "number:89"
select select "number:90"
select select "number:15"
select select "number:5"
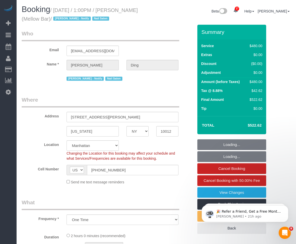
select select "object:928"
select select "4"
select select "120"
select select "spot1"
select select "object:1507"
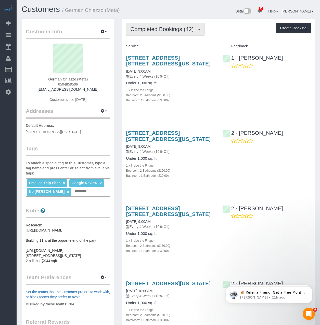
click at [153, 28] on span "Completed Bookings (42)" at bounding box center [163, 29] width 66 height 6
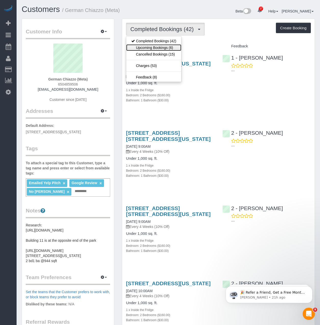
click at [166, 47] on link "Upcoming Bookings (6)" at bounding box center [153, 47] width 55 height 7
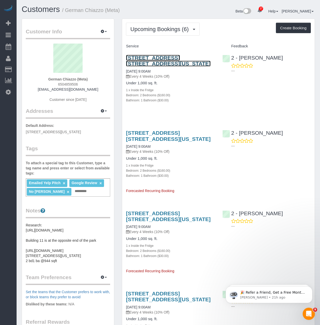
click at [162, 58] on link "[STREET_ADDRESS] [STREET_ADDRESS][US_STATE]" at bounding box center [168, 61] width 85 height 12
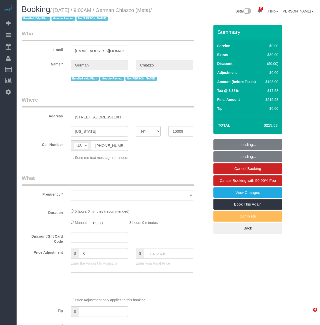
select select "NY"
select select "string:stripe-pm_1QEG7i4VGloSiKo7n9NBFfXQ"
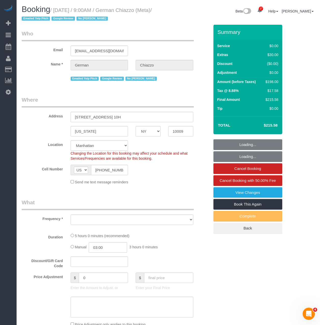
select select "number:89"
select select "number:90"
select select "number:15"
select select "number:5"
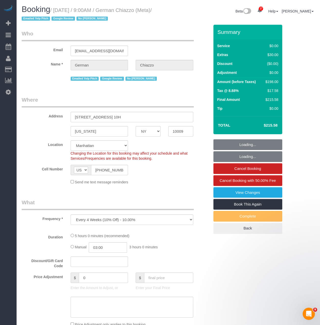
select select "object:932"
select select "2"
select select "spot1"
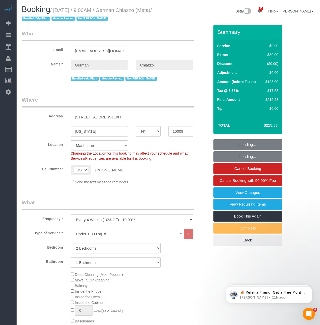
select select "object:1469"
select select "2"
click at [225, 195] on link "View Changes" at bounding box center [248, 192] width 69 height 11
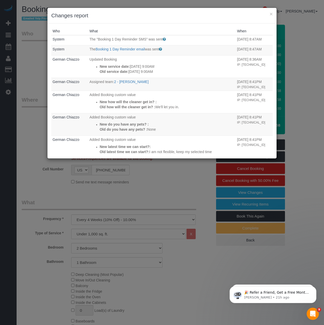
click at [26, 76] on div "× Changes report Who What When System The "Booking 1 Day Reminder SMS" was sent…" at bounding box center [162, 162] width 324 height 325
click at [271, 14] on button "×" at bounding box center [271, 13] width 3 height 5
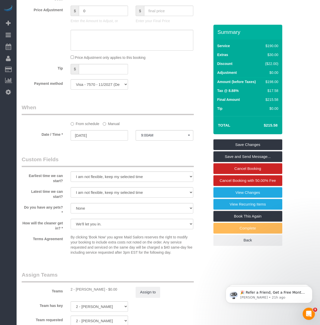
scroll to position [459, 0]
